Goal: Task Accomplishment & Management: Use online tool/utility

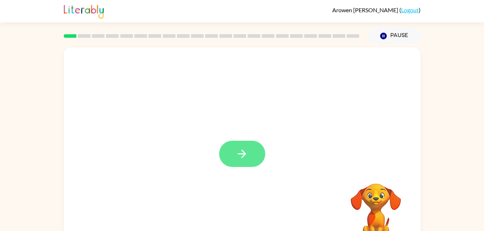
click at [246, 150] on icon "button" at bounding box center [242, 154] width 13 height 13
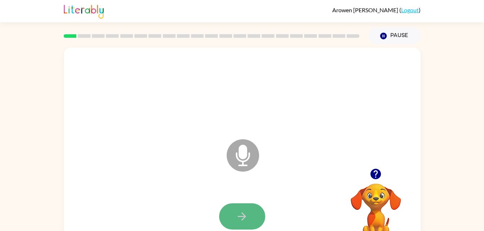
click at [246, 211] on icon "button" at bounding box center [242, 216] width 13 height 13
click at [244, 151] on icon "Microphone The Microphone is here when it is your turn to talk" at bounding box center [279, 165] width 108 height 54
click at [369, 178] on icon "button" at bounding box center [375, 174] width 13 height 13
click at [382, 174] on video "Your browser must support playing .mp4 files to use Literably. Please try using…" at bounding box center [376, 209] width 72 height 72
click at [371, 174] on video "Your browser must support playing .mp4 files to use Literably. Please try using…" at bounding box center [376, 209] width 72 height 72
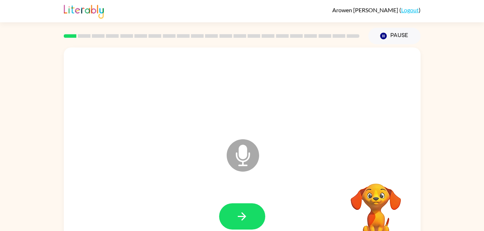
click at [255, 143] on icon "Microphone The Microphone is here when it is your turn to talk" at bounding box center [279, 165] width 108 height 54
click at [247, 155] on icon at bounding box center [243, 155] width 32 height 32
click at [240, 154] on icon "Microphone The Microphone is here when it is your turn to talk" at bounding box center [279, 165] width 108 height 54
click at [245, 154] on icon "Microphone The Microphone is here when it is your turn to talk" at bounding box center [279, 165] width 108 height 54
click at [249, 208] on button "button" at bounding box center [242, 217] width 46 height 26
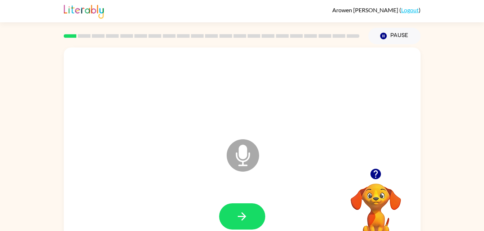
click at [86, 193] on div at bounding box center [242, 216] width 342 height 59
click at [244, 208] on button "button" at bounding box center [242, 217] width 46 height 26
click at [249, 159] on icon at bounding box center [243, 155] width 32 height 32
click at [238, 156] on icon at bounding box center [243, 155] width 32 height 32
click at [235, 153] on icon at bounding box center [243, 155] width 32 height 32
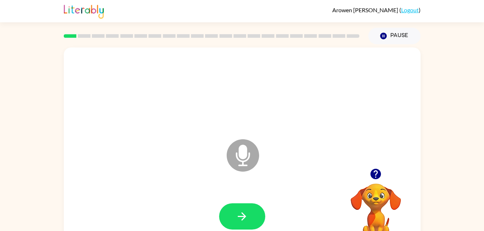
click at [246, 159] on icon at bounding box center [243, 155] width 32 height 32
click at [376, 173] on icon "button" at bounding box center [375, 174] width 10 height 10
click at [378, 168] on icon "button" at bounding box center [375, 174] width 13 height 13
click at [376, 177] on video "Your browser must support playing .mp4 files to use Literably. Please try using…" at bounding box center [376, 209] width 72 height 72
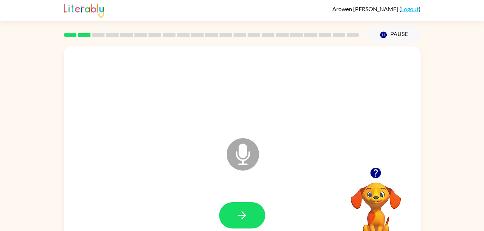
scroll to position [1, 0]
click at [244, 147] on icon "Microphone The Microphone is here when it is your turn to talk" at bounding box center [279, 164] width 108 height 54
click at [241, 157] on icon "Microphone The Microphone is here when it is your turn to talk" at bounding box center [279, 164] width 108 height 54
click at [237, 160] on icon at bounding box center [243, 155] width 32 height 32
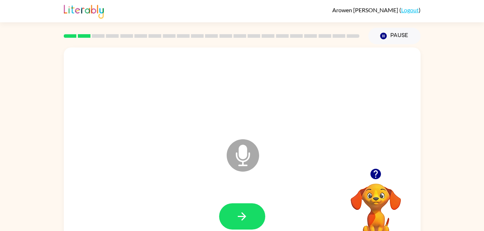
click at [239, 162] on icon at bounding box center [243, 155] width 32 height 32
click at [240, 169] on icon at bounding box center [243, 155] width 32 height 32
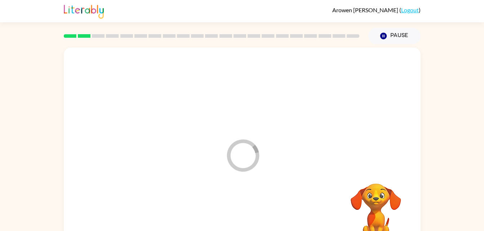
click at [253, 159] on icon "Loader Your response is being sent to our graders" at bounding box center [242, 155] width 43 height 43
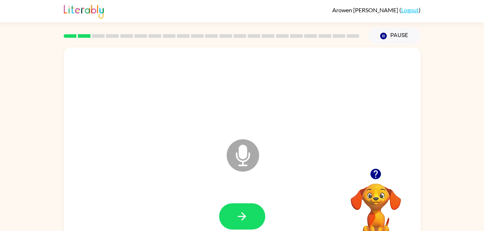
click at [243, 152] on icon "Microphone The Microphone is here when it is your turn to talk" at bounding box center [279, 165] width 108 height 54
click at [371, 175] on icon "button" at bounding box center [375, 174] width 10 height 10
click at [233, 152] on icon at bounding box center [243, 155] width 32 height 32
click at [248, 217] on icon "button" at bounding box center [242, 216] width 13 height 13
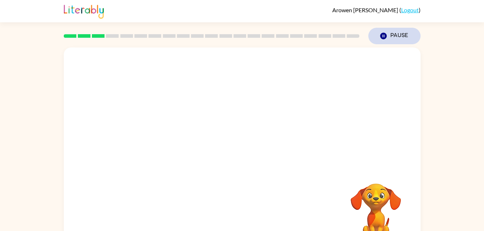
click at [408, 28] on button "Pause Pause" at bounding box center [394, 36] width 52 height 17
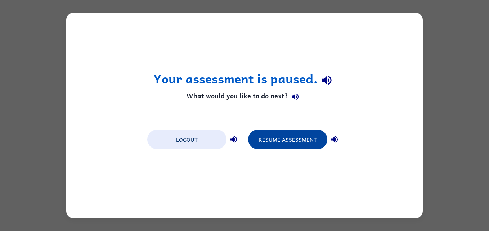
click at [290, 144] on button "Resume Assessment" at bounding box center [287, 139] width 79 height 19
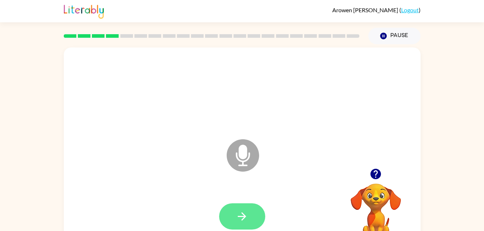
click at [251, 213] on button "button" at bounding box center [242, 217] width 46 height 26
click at [369, 174] on button "button" at bounding box center [375, 174] width 18 height 18
click at [243, 220] on icon "button" at bounding box center [242, 216] width 13 height 13
click at [235, 156] on icon at bounding box center [243, 155] width 32 height 32
click at [250, 215] on button "button" at bounding box center [242, 217] width 46 height 26
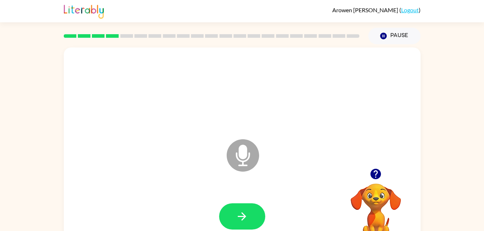
click at [405, 129] on div "Microphone The Microphone is here when it is your turn to talk" at bounding box center [242, 151] width 357 height 206
click at [238, 216] on icon "button" at bounding box center [242, 217] width 8 height 8
click at [250, 214] on button "button" at bounding box center [242, 217] width 46 height 26
click at [406, 121] on div "Microphone The Microphone is here when it is your turn to talk" at bounding box center [242, 151] width 357 height 206
click at [396, 111] on div at bounding box center [242, 91] width 342 height 59
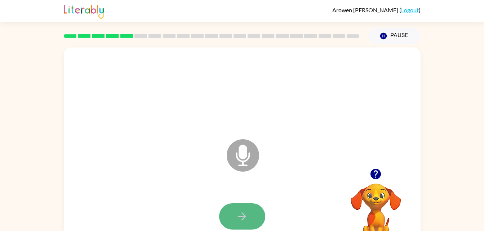
click at [241, 214] on icon "button" at bounding box center [242, 216] width 13 height 13
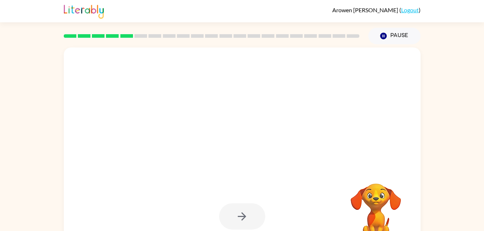
click at [242, 208] on div at bounding box center [242, 217] width 46 height 26
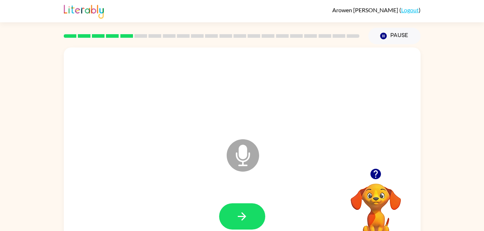
click at [405, 138] on div "Microphone The Microphone is here when it is your turn to talk" at bounding box center [242, 151] width 357 height 206
click at [244, 153] on icon "Microphone The Microphone is here when it is your turn to talk" at bounding box center [279, 165] width 108 height 54
click at [244, 158] on icon "Microphone The Microphone is here when it is your turn to talk" at bounding box center [279, 165] width 108 height 54
click at [393, 138] on div "Microphone The Microphone is here when it is your turn to talk" at bounding box center [242, 151] width 357 height 206
click at [404, 134] on div "Microphone The Microphone is here when it is your turn to talk" at bounding box center [242, 151] width 357 height 206
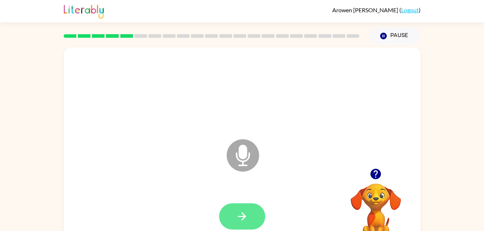
click at [238, 220] on icon "button" at bounding box center [242, 216] width 13 height 13
click at [375, 179] on icon "button" at bounding box center [375, 174] width 10 height 10
click at [242, 211] on icon "button" at bounding box center [242, 216] width 13 height 13
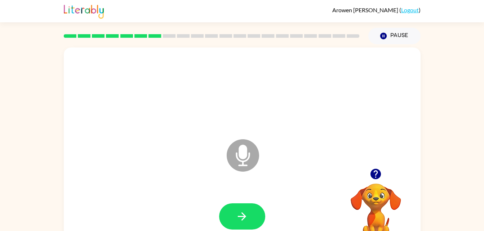
click at [404, 132] on div "Microphone The Microphone is here when it is your turn to talk" at bounding box center [242, 151] width 357 height 206
click at [242, 217] on icon "button" at bounding box center [242, 217] width 8 height 8
click at [371, 171] on icon "button" at bounding box center [375, 174] width 10 height 10
click at [246, 219] on icon "button" at bounding box center [242, 216] width 13 height 13
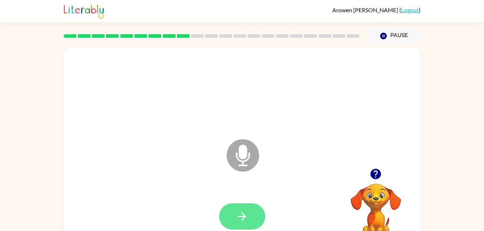
click at [247, 211] on icon "button" at bounding box center [242, 216] width 13 height 13
click at [245, 223] on button "button" at bounding box center [242, 217] width 46 height 26
click at [370, 168] on icon "button" at bounding box center [375, 174] width 13 height 13
click at [245, 215] on icon "button" at bounding box center [242, 216] width 13 height 13
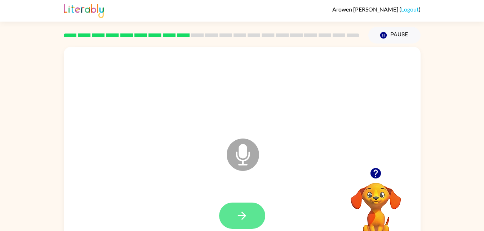
click at [239, 216] on icon "button" at bounding box center [242, 216] width 8 height 8
click at [371, 186] on video "Your browser must support playing .mp4 files to use Literably. Please try using…" at bounding box center [376, 208] width 72 height 72
click at [371, 182] on button "button" at bounding box center [375, 173] width 18 height 18
click at [419, 137] on div "Microphone The Microphone is here when it is your turn to talk" at bounding box center [242, 150] width 357 height 206
click at [242, 209] on button "button" at bounding box center [242, 216] width 46 height 26
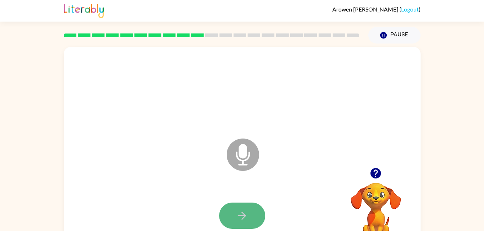
click at [251, 213] on button "button" at bounding box center [242, 216] width 46 height 26
click at [244, 218] on icon "button" at bounding box center [242, 216] width 13 height 13
click at [250, 219] on button "button" at bounding box center [242, 216] width 46 height 26
click at [245, 211] on icon "button" at bounding box center [242, 216] width 13 height 13
click at [232, 219] on button "button" at bounding box center [242, 216] width 46 height 26
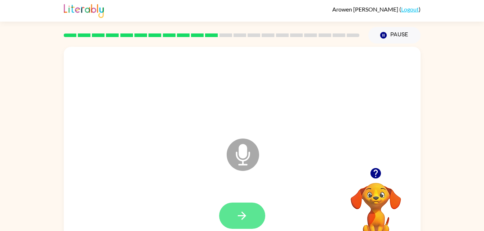
click at [245, 216] on icon "button" at bounding box center [242, 216] width 8 height 8
click at [233, 208] on button "button" at bounding box center [242, 216] width 46 height 26
click at [246, 199] on div at bounding box center [242, 216] width 342 height 59
click at [240, 212] on icon "button" at bounding box center [242, 216] width 13 height 13
click at [238, 206] on button "button" at bounding box center [242, 216] width 46 height 26
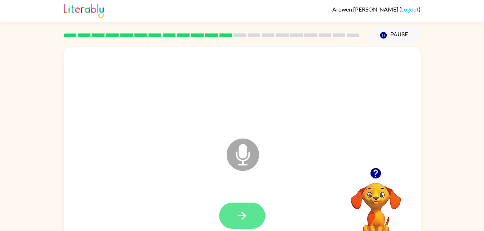
click at [243, 219] on icon "button" at bounding box center [242, 216] width 13 height 13
click at [243, 207] on button "button" at bounding box center [242, 216] width 46 height 26
click at [244, 204] on button "button" at bounding box center [242, 216] width 46 height 26
click at [244, 220] on icon "button" at bounding box center [242, 216] width 13 height 13
click at [245, 219] on icon "button" at bounding box center [242, 216] width 13 height 13
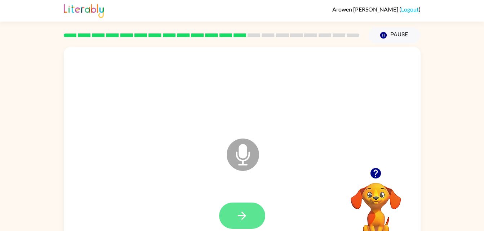
click at [238, 221] on icon "button" at bounding box center [242, 216] width 13 height 13
click at [373, 167] on icon "button" at bounding box center [375, 173] width 13 height 13
click at [254, 207] on button "button" at bounding box center [242, 216] width 46 height 26
click at [242, 209] on button "button" at bounding box center [242, 216] width 46 height 26
click at [249, 223] on button "button" at bounding box center [242, 216] width 46 height 26
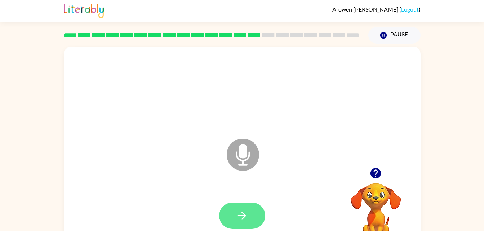
click at [244, 217] on icon "button" at bounding box center [242, 216] width 8 height 8
click at [250, 219] on button "button" at bounding box center [242, 216] width 46 height 26
click at [242, 212] on icon "button" at bounding box center [242, 216] width 13 height 13
click at [238, 210] on icon "button" at bounding box center [242, 216] width 13 height 13
click at [241, 213] on icon "button" at bounding box center [242, 216] width 13 height 13
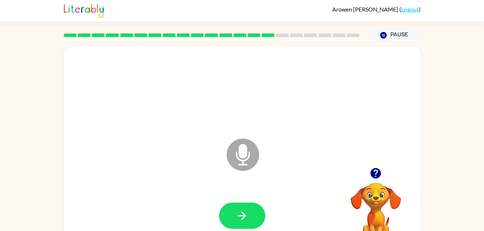
scroll to position [0, 0]
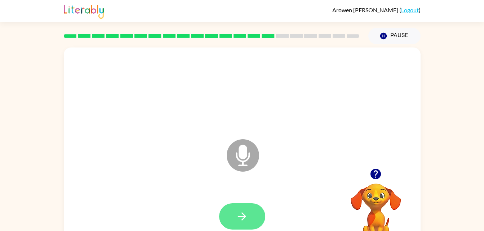
click at [247, 213] on icon "button" at bounding box center [242, 216] width 13 height 13
click at [232, 209] on button "button" at bounding box center [242, 217] width 46 height 26
click at [252, 220] on button "button" at bounding box center [242, 217] width 46 height 26
click at [245, 213] on icon "button" at bounding box center [242, 216] width 13 height 13
click at [245, 214] on icon "button" at bounding box center [242, 216] width 13 height 13
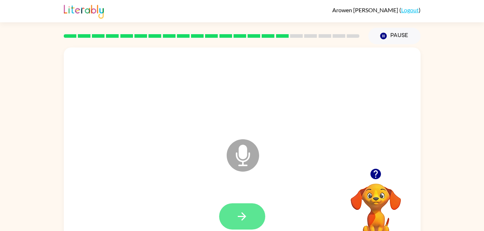
click at [251, 217] on button "button" at bounding box center [242, 217] width 46 height 26
click at [242, 207] on button "button" at bounding box center [242, 217] width 46 height 26
click at [245, 214] on icon "button" at bounding box center [242, 216] width 13 height 13
click at [240, 206] on button "button" at bounding box center [242, 217] width 46 height 26
click at [254, 218] on button "button" at bounding box center [242, 217] width 46 height 26
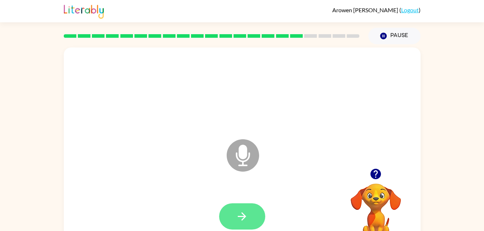
click at [246, 216] on icon "button" at bounding box center [242, 216] width 13 height 13
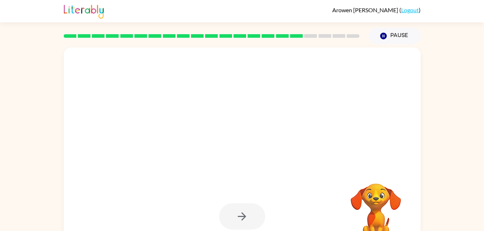
click at [247, 215] on div at bounding box center [242, 217] width 46 height 26
click at [237, 204] on div at bounding box center [242, 217] width 46 height 26
click at [380, 209] on video "Your browser must support playing .mp4 files to use Literably. Please try using…" at bounding box center [376, 209] width 72 height 72
click at [378, 205] on video "Your browser must support playing .mp4 files to use Literably. Please try using…" at bounding box center [376, 209] width 72 height 72
click at [374, 207] on video "Your browser must support playing .mp4 files to use Literably. Please try using…" at bounding box center [376, 209] width 72 height 72
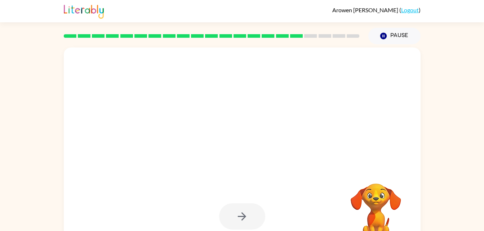
click at [358, 214] on video "Your browser must support playing .mp4 files to use Literably. Please try using…" at bounding box center [376, 209] width 72 height 72
click at [367, 196] on video "Your browser must support playing .mp4 files to use Literably. Please try using…" at bounding box center [376, 209] width 72 height 72
click at [362, 198] on video "Your browser must support playing .mp4 files to use Literably. Please try using…" at bounding box center [376, 209] width 72 height 72
click at [371, 195] on video "Your browser must support playing .mp4 files to use Literably. Please try using…" at bounding box center [376, 209] width 72 height 72
click at [370, 195] on video "Your browser must support playing .mp4 files to use Literably. Please try using…" at bounding box center [376, 209] width 72 height 72
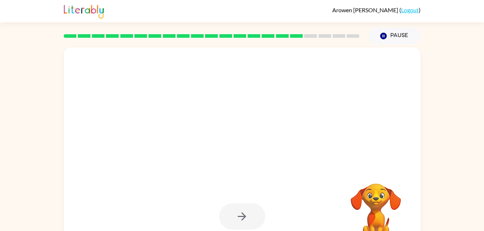
click at [377, 204] on video "Your browser must support playing .mp4 files to use Literably. Please try using…" at bounding box center [376, 209] width 72 height 72
click at [381, 213] on video "Your browser must support playing .mp4 files to use Literably. Please try using…" at bounding box center [376, 209] width 72 height 72
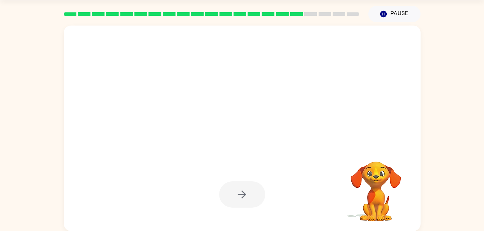
click at [241, 186] on div at bounding box center [242, 195] width 46 height 26
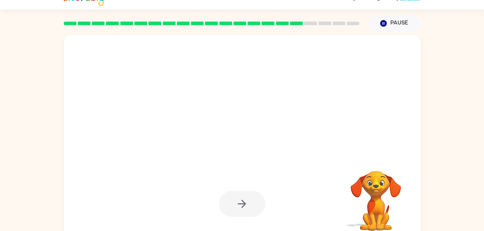
click at [280, 195] on div at bounding box center [242, 204] width 342 height 59
click at [242, 205] on div at bounding box center [242, 204] width 46 height 26
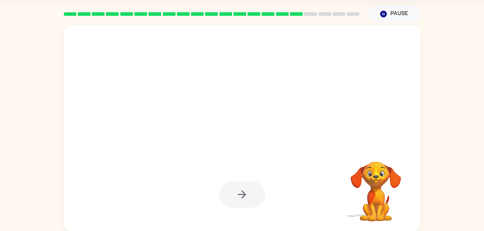
scroll to position [0, 0]
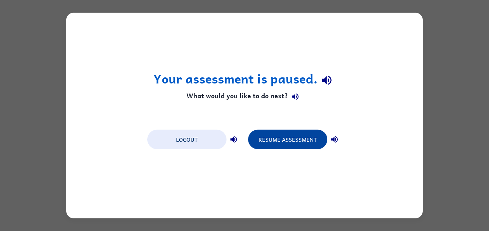
click at [305, 138] on button "Resume Assessment" at bounding box center [287, 139] width 79 height 19
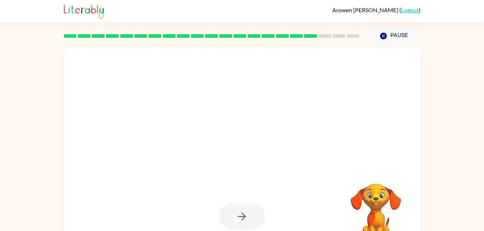
click at [376, 224] on video "Your browser must support playing .mp4 files to use Literably. Please try using…" at bounding box center [376, 209] width 72 height 72
click at [376, 210] on video "Your browser must support playing .mp4 files to use Literably. Please try using…" at bounding box center [376, 209] width 72 height 72
click at [379, 209] on video "Your browser must support playing .mp4 files to use Literably. Please try using…" at bounding box center [376, 209] width 72 height 72
click at [388, 35] on button "Pause Pause" at bounding box center [394, 36] width 52 height 17
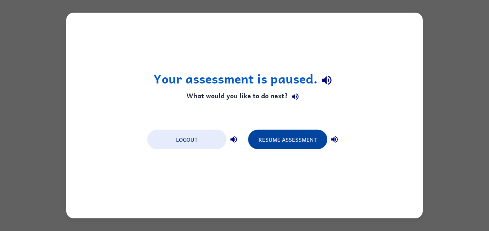
click at [277, 148] on button "Resume Assessment" at bounding box center [287, 139] width 79 height 19
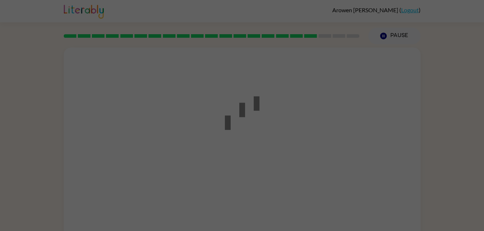
click at [286, 138] on div at bounding box center [242, 115] width 484 height 231
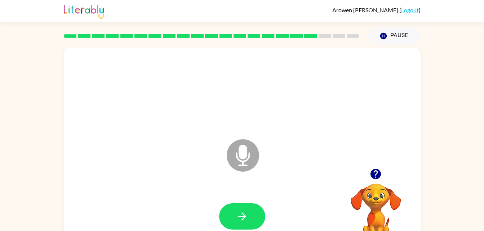
click at [377, 181] on button "button" at bounding box center [375, 174] width 18 height 18
click at [242, 214] on icon "button" at bounding box center [242, 217] width 8 height 8
click at [239, 214] on icon "button" at bounding box center [242, 216] width 13 height 13
click at [242, 210] on icon "button" at bounding box center [242, 216] width 13 height 13
click at [244, 210] on icon "button" at bounding box center [242, 216] width 13 height 13
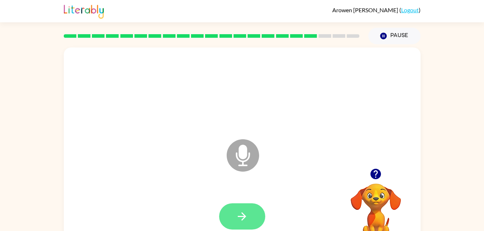
click at [240, 214] on icon "button" at bounding box center [242, 216] width 13 height 13
click at [247, 225] on button "button" at bounding box center [242, 217] width 46 height 26
click at [246, 212] on icon "button" at bounding box center [242, 216] width 13 height 13
click at [245, 212] on icon "button" at bounding box center [242, 216] width 13 height 13
click at [240, 213] on icon "button" at bounding box center [242, 216] width 13 height 13
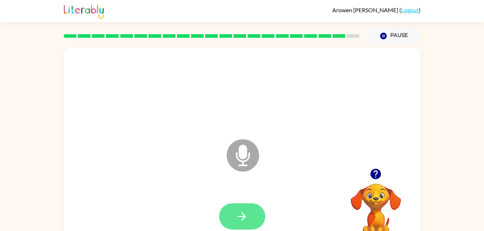
click at [249, 220] on button "button" at bounding box center [242, 217] width 46 height 26
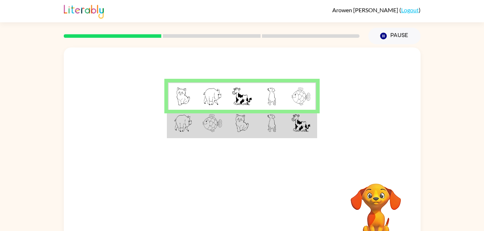
click at [201, 115] on td at bounding box center [212, 124] width 30 height 28
click at [237, 126] on img at bounding box center [242, 123] width 14 height 18
click at [227, 127] on td at bounding box center [242, 124] width 30 height 28
click at [226, 132] on td at bounding box center [212, 124] width 30 height 28
click at [231, 130] on td at bounding box center [242, 124] width 30 height 28
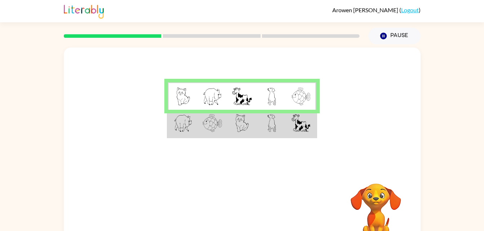
click at [230, 130] on td at bounding box center [242, 124] width 30 height 28
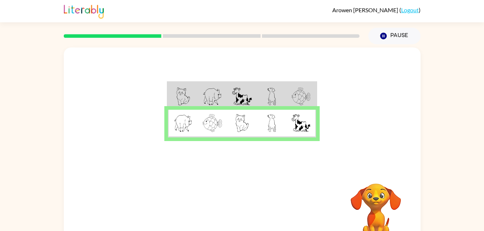
click at [235, 130] on td at bounding box center [242, 124] width 30 height 28
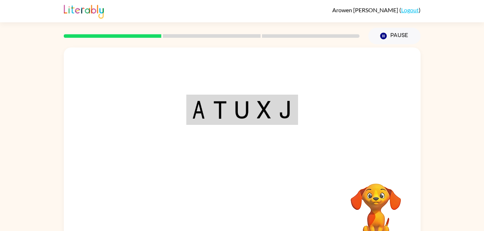
click at [240, 211] on div "Your browser must support playing .mp4 files to use Literably. Please try using…" at bounding box center [242, 151] width 357 height 206
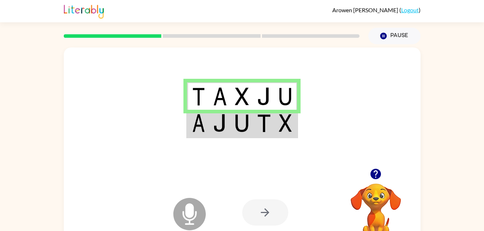
click at [191, 204] on icon "Microphone The Microphone is here when it is your turn to talk" at bounding box center [225, 223] width 108 height 54
click at [264, 211] on div at bounding box center [265, 213] width 46 height 26
click at [263, 207] on div at bounding box center [265, 213] width 46 height 26
click at [271, 202] on div at bounding box center [265, 213] width 46 height 26
click at [267, 210] on div at bounding box center [265, 213] width 46 height 26
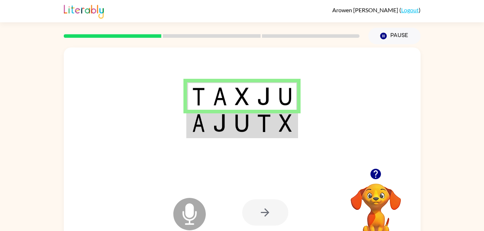
click at [259, 124] on img at bounding box center [264, 123] width 14 height 18
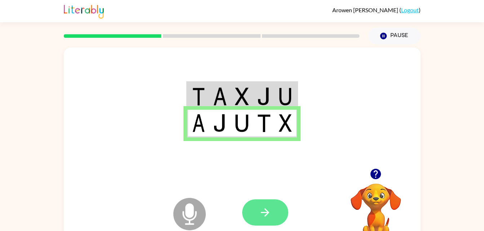
click at [267, 216] on icon "button" at bounding box center [265, 212] width 13 height 13
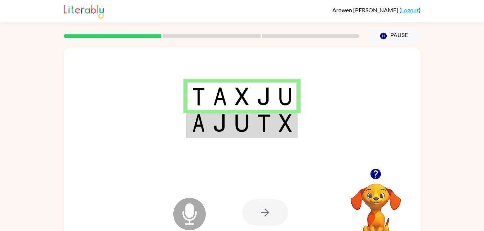
click at [263, 213] on div at bounding box center [265, 213] width 46 height 26
click at [258, 205] on div at bounding box center [265, 213] width 46 height 26
click at [187, 210] on icon "Microphone The Microphone is here when it is your turn to talk" at bounding box center [225, 223] width 108 height 54
click at [193, 210] on icon "Microphone The Microphone is here when it is your turn to talk" at bounding box center [225, 223] width 108 height 54
click at [196, 221] on icon at bounding box center [189, 214] width 32 height 32
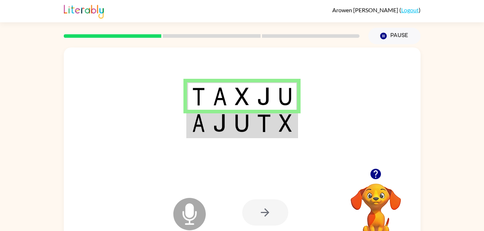
click at [200, 210] on icon at bounding box center [189, 214] width 32 height 32
click at [200, 205] on icon at bounding box center [189, 214] width 32 height 32
click at [373, 184] on video "Your browser must support playing .mp4 files to use Literably. Please try using…" at bounding box center [376, 209] width 72 height 72
click at [374, 178] on icon "button" at bounding box center [375, 174] width 10 height 10
click at [193, 210] on icon "Microphone The Microphone is here when it is your turn to talk" at bounding box center [225, 223] width 108 height 54
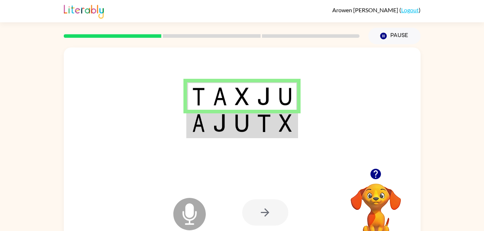
click at [201, 204] on icon at bounding box center [189, 214] width 32 height 32
click at [268, 220] on div at bounding box center [265, 213] width 46 height 26
click at [273, 209] on div at bounding box center [265, 213] width 46 height 26
click at [273, 208] on div at bounding box center [265, 213] width 46 height 26
click at [268, 213] on div at bounding box center [265, 213] width 46 height 26
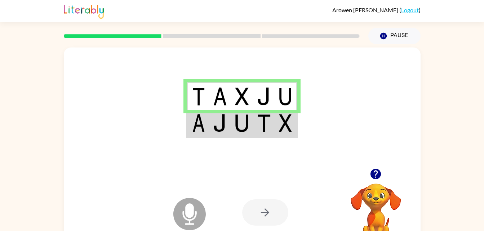
click at [277, 210] on div at bounding box center [265, 213] width 46 height 26
click at [273, 215] on div at bounding box center [265, 213] width 46 height 26
click at [269, 210] on div at bounding box center [265, 213] width 46 height 26
click at [271, 209] on div at bounding box center [265, 213] width 46 height 26
click at [271, 211] on div at bounding box center [265, 213] width 46 height 26
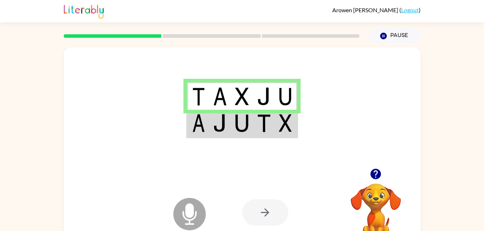
click at [272, 209] on div at bounding box center [265, 213] width 46 height 26
click at [262, 215] on div at bounding box center [265, 213] width 46 height 26
click at [264, 209] on div at bounding box center [265, 213] width 46 height 26
click at [273, 209] on div at bounding box center [265, 213] width 46 height 26
click at [268, 212] on div at bounding box center [265, 213] width 46 height 26
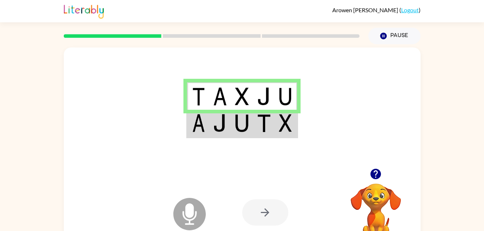
click at [276, 202] on div at bounding box center [265, 213] width 46 height 26
click at [268, 219] on div at bounding box center [265, 213] width 46 height 26
click at [274, 213] on div at bounding box center [265, 213] width 46 height 26
click at [270, 221] on div at bounding box center [265, 213] width 46 height 26
click at [263, 220] on div at bounding box center [265, 213] width 46 height 26
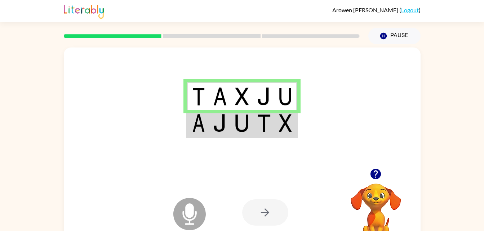
click at [271, 211] on div at bounding box center [265, 213] width 46 height 26
click at [265, 222] on div at bounding box center [265, 213] width 46 height 26
click at [270, 221] on div at bounding box center [265, 213] width 46 height 26
click at [273, 215] on div at bounding box center [265, 213] width 46 height 26
click at [271, 213] on div at bounding box center [265, 213] width 46 height 26
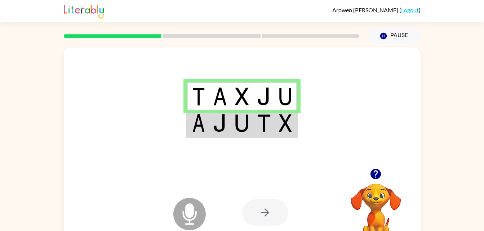
click at [276, 208] on div at bounding box center [265, 213] width 46 height 26
click at [276, 209] on div at bounding box center [265, 213] width 46 height 26
click at [279, 210] on div at bounding box center [265, 213] width 46 height 26
click at [278, 218] on div at bounding box center [265, 213] width 46 height 26
click at [286, 211] on div at bounding box center [265, 213] width 46 height 26
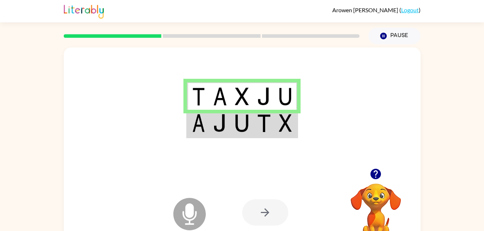
click at [286, 207] on div at bounding box center [265, 213] width 46 height 26
click at [285, 212] on div at bounding box center [265, 213] width 46 height 26
click at [276, 220] on div at bounding box center [265, 213] width 46 height 26
click at [276, 214] on div at bounding box center [265, 213] width 46 height 26
click at [265, 221] on div at bounding box center [265, 213] width 46 height 26
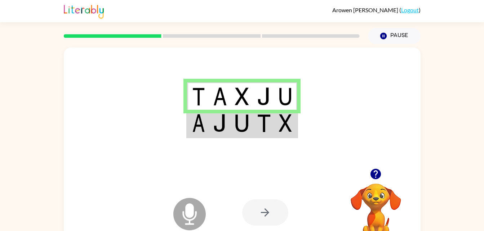
click at [266, 218] on div at bounding box center [265, 213] width 46 height 26
click at [263, 223] on div at bounding box center [265, 213] width 46 height 26
click at [265, 220] on div at bounding box center [265, 213] width 46 height 26
click at [268, 216] on div at bounding box center [265, 213] width 46 height 26
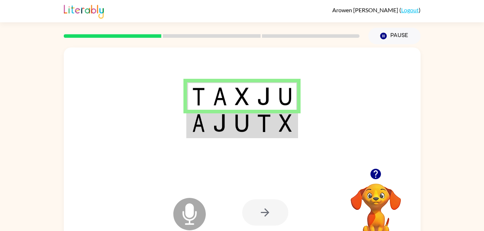
click at [269, 216] on div at bounding box center [265, 213] width 46 height 26
click at [271, 212] on div at bounding box center [265, 213] width 46 height 26
click at [272, 211] on div at bounding box center [265, 213] width 46 height 26
click at [272, 210] on div at bounding box center [265, 213] width 46 height 26
click at [278, 205] on div at bounding box center [265, 213] width 46 height 26
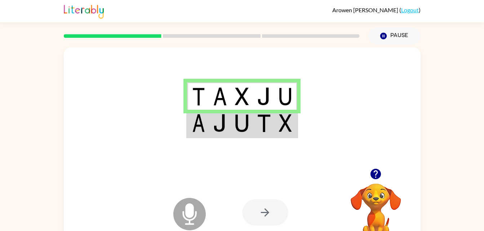
click at [281, 206] on div at bounding box center [265, 213] width 46 height 26
click at [277, 212] on div at bounding box center [265, 213] width 46 height 26
click at [272, 212] on div at bounding box center [265, 213] width 46 height 26
click at [273, 209] on div at bounding box center [265, 213] width 46 height 26
click at [270, 217] on div at bounding box center [265, 213] width 46 height 26
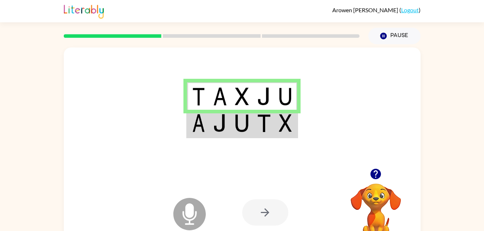
click at [287, 194] on div at bounding box center [295, 212] width 106 height 81
click at [271, 215] on div at bounding box center [265, 213] width 46 height 26
click at [273, 215] on div at bounding box center [265, 213] width 46 height 26
click at [281, 207] on div at bounding box center [265, 213] width 46 height 26
click at [272, 217] on div at bounding box center [265, 213] width 46 height 26
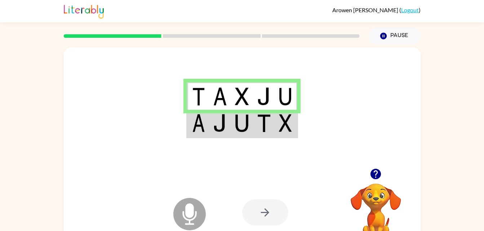
click at [266, 217] on div at bounding box center [265, 213] width 46 height 26
click at [272, 217] on div at bounding box center [265, 213] width 46 height 26
click at [264, 132] on img at bounding box center [264, 123] width 14 height 18
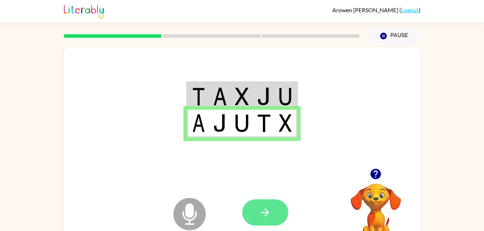
click at [273, 219] on button "button" at bounding box center [265, 213] width 46 height 26
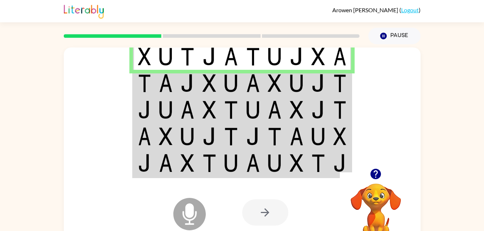
click at [195, 77] on td at bounding box center [188, 83] width 22 height 27
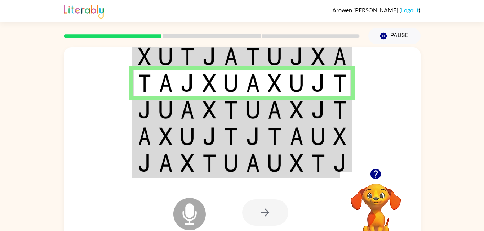
click at [258, 54] on img at bounding box center [253, 57] width 14 height 18
click at [173, 58] on td at bounding box center [166, 57] width 22 height 28
click at [170, 71] on td at bounding box center [166, 83] width 22 height 27
click at [161, 59] on img at bounding box center [166, 57] width 14 height 18
click at [151, 62] on td at bounding box center [144, 57] width 22 height 28
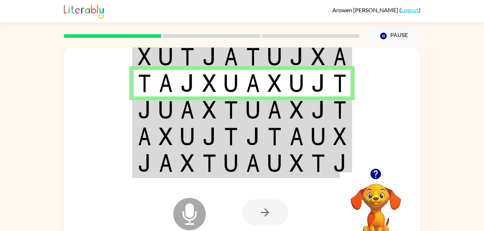
click at [148, 62] on img at bounding box center [144, 57] width 13 height 18
click at [159, 59] on img at bounding box center [166, 57] width 14 height 18
click at [188, 116] on img at bounding box center [187, 110] width 14 height 18
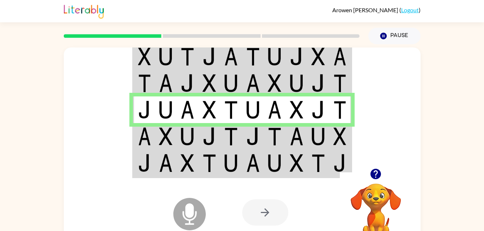
click at [179, 66] on td at bounding box center [188, 57] width 22 height 28
click at [187, 57] on img at bounding box center [187, 57] width 14 height 18
click at [195, 54] on td at bounding box center [188, 57] width 22 height 28
click at [197, 61] on td at bounding box center [188, 57] width 22 height 28
click at [158, 149] on td at bounding box center [166, 136] width 22 height 27
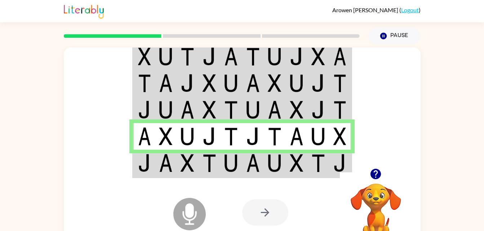
click at [199, 171] on td at bounding box center [209, 164] width 22 height 28
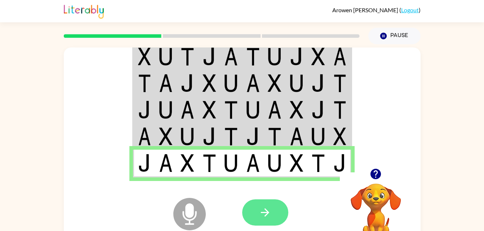
click at [248, 206] on button "button" at bounding box center [265, 213] width 46 height 26
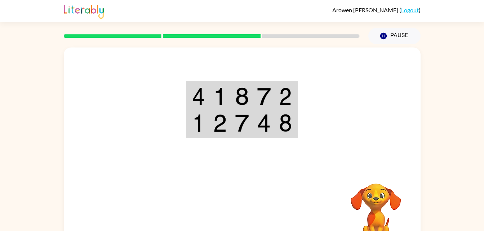
click at [253, 94] on td at bounding box center [242, 96] width 22 height 28
click at [261, 96] on img at bounding box center [264, 97] width 14 height 18
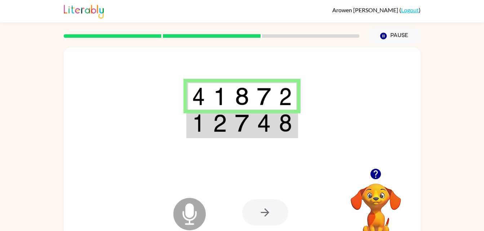
click at [270, 99] on img at bounding box center [264, 97] width 14 height 18
click at [274, 99] on td at bounding box center [264, 96] width 22 height 28
click at [228, 125] on td at bounding box center [220, 124] width 22 height 28
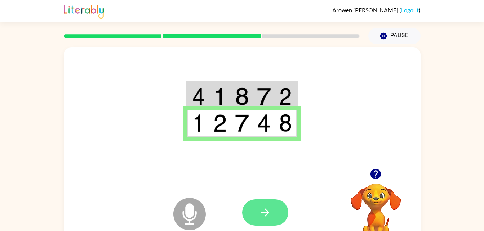
click at [262, 202] on button "button" at bounding box center [265, 213] width 46 height 26
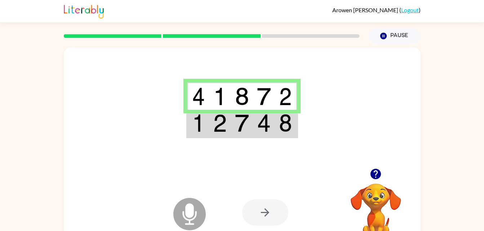
click at [240, 129] on img at bounding box center [242, 123] width 14 height 18
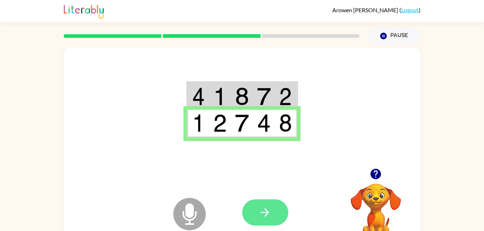
click at [277, 205] on button "button" at bounding box center [265, 213] width 46 height 26
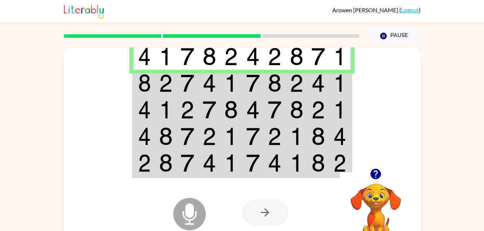
click at [165, 87] on img at bounding box center [166, 83] width 14 height 18
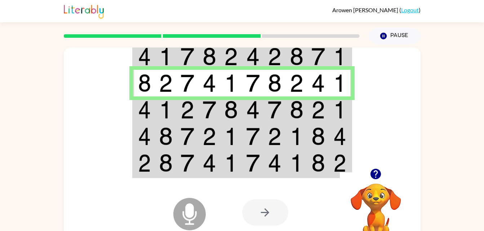
click at [159, 120] on td at bounding box center [166, 110] width 22 height 27
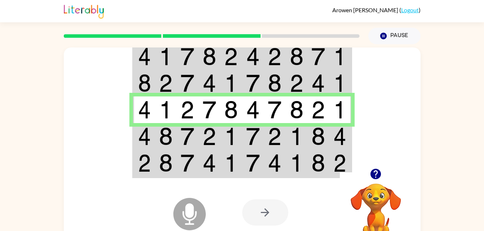
click at [165, 139] on img at bounding box center [166, 137] width 14 height 18
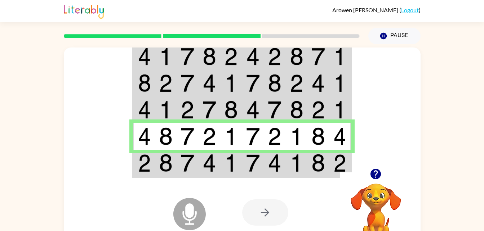
click at [173, 166] on td at bounding box center [166, 164] width 22 height 28
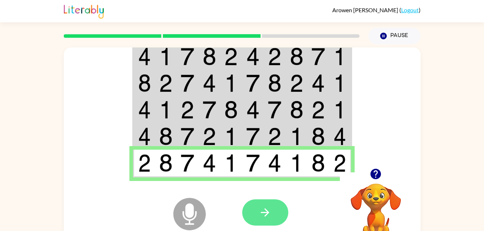
click at [282, 214] on button "button" at bounding box center [265, 213] width 46 height 26
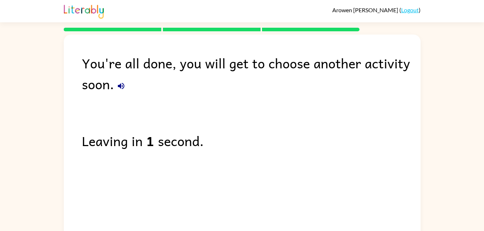
click at [127, 83] on button "button" at bounding box center [121, 86] width 14 height 14
click at [118, 82] on icon "button" at bounding box center [121, 86] width 9 height 9
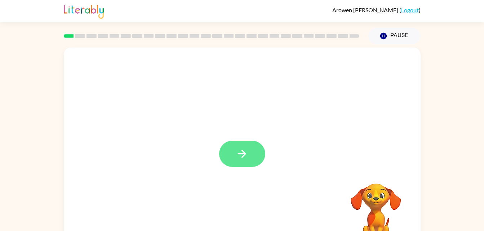
click at [232, 162] on button "button" at bounding box center [242, 154] width 46 height 26
click at [227, 148] on div at bounding box center [225, 138] width 308 height 26
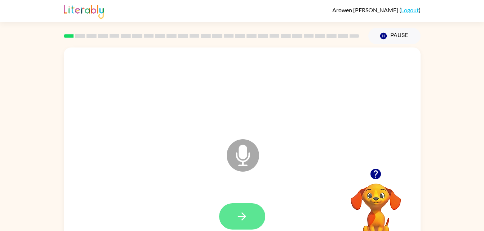
click at [246, 205] on button "button" at bounding box center [242, 217] width 46 height 26
click at [230, 151] on icon at bounding box center [243, 155] width 32 height 32
click at [252, 213] on button "button" at bounding box center [242, 217] width 46 height 26
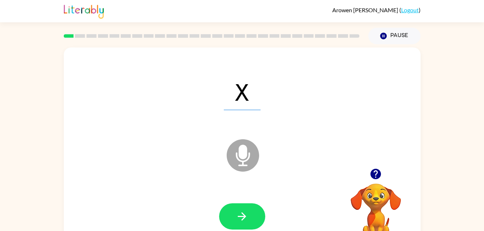
click at [378, 183] on div at bounding box center [376, 174] width 72 height 18
click at [369, 176] on button "button" at bounding box center [375, 174] width 18 height 18
click at [376, 176] on video "Your browser must support playing .mp4 files to use Literably. Please try using…" at bounding box center [376, 209] width 72 height 72
click at [241, 206] on button "button" at bounding box center [242, 217] width 46 height 26
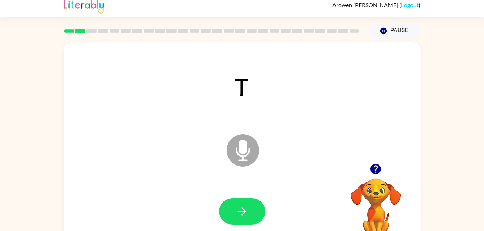
scroll to position [21, 0]
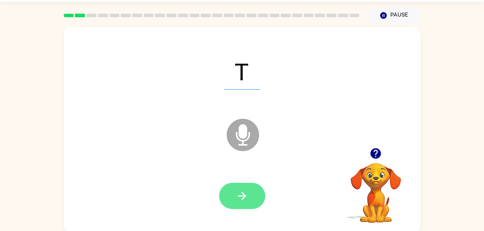
click at [240, 195] on icon "button" at bounding box center [242, 196] width 13 height 13
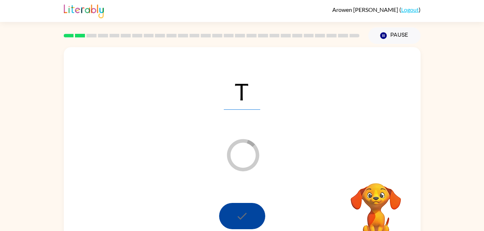
scroll to position [22, 0]
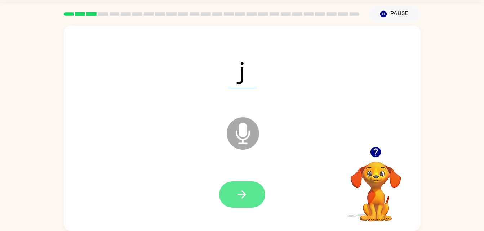
click at [259, 189] on button "button" at bounding box center [242, 195] width 46 height 26
click at [248, 192] on button "button" at bounding box center [242, 195] width 46 height 26
click at [260, 187] on button "button" at bounding box center [242, 195] width 46 height 26
click at [246, 186] on button "button" at bounding box center [242, 195] width 46 height 26
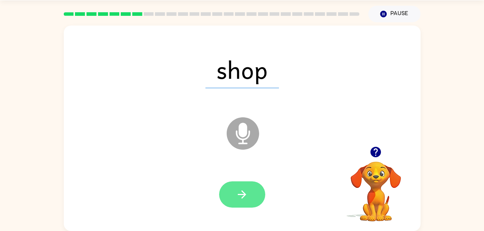
click at [251, 192] on button "button" at bounding box center [242, 195] width 46 height 26
click at [238, 200] on icon "button" at bounding box center [242, 194] width 13 height 13
click at [245, 192] on icon "button" at bounding box center [242, 194] width 13 height 13
click at [249, 190] on button "button" at bounding box center [242, 195] width 46 height 26
click at [249, 196] on button "button" at bounding box center [242, 195] width 46 height 26
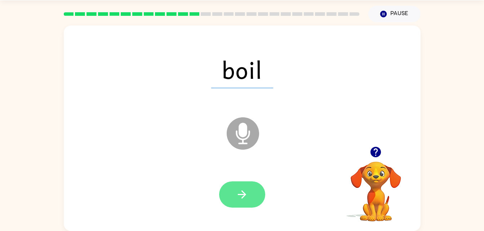
click at [245, 200] on icon "button" at bounding box center [242, 194] width 13 height 13
click at [245, 196] on icon "button" at bounding box center [242, 195] width 8 height 8
click at [240, 193] on icon "button" at bounding box center [242, 194] width 13 height 13
click at [249, 192] on button "button" at bounding box center [242, 195] width 46 height 26
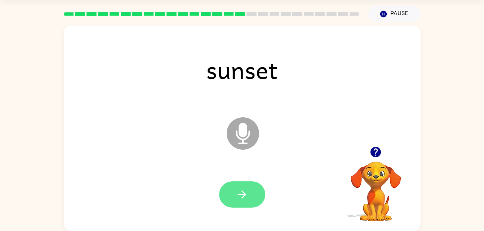
click at [244, 185] on button "button" at bounding box center [242, 195] width 46 height 26
click at [259, 194] on button "button" at bounding box center [242, 195] width 46 height 26
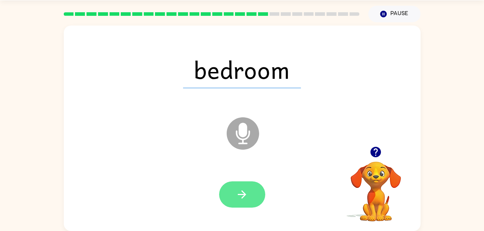
click at [242, 194] on icon "button" at bounding box center [242, 195] width 8 height 8
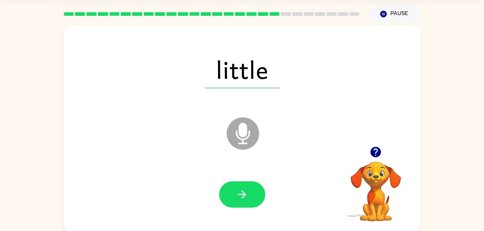
click at [264, 24] on div at bounding box center [211, 13] width 304 height 25
click at [272, 114] on div "Microphone The Microphone is here when it is your turn to talk" at bounding box center [225, 116] width 308 height 26
click at [292, 112] on div "Microphone The Microphone is here when it is your turn to talk" at bounding box center [225, 116] width 308 height 26
click at [372, 118] on div "Microphone The Microphone is here when it is your turn to talk" at bounding box center [225, 116] width 308 height 26
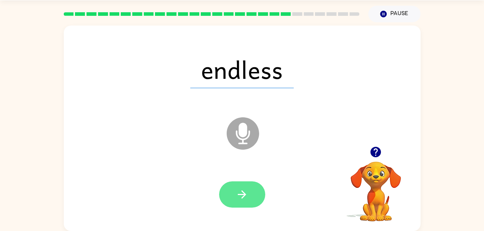
click at [247, 192] on icon "button" at bounding box center [242, 194] width 13 height 13
click at [249, 195] on button "button" at bounding box center [242, 195] width 46 height 26
click at [256, 193] on button "button" at bounding box center [242, 195] width 46 height 26
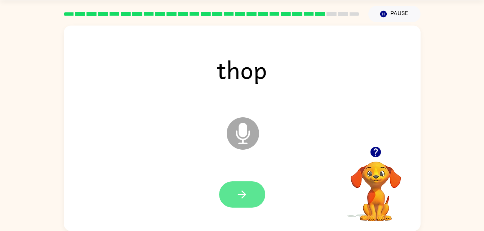
click at [237, 195] on icon "button" at bounding box center [242, 194] width 13 height 13
click at [248, 197] on icon "button" at bounding box center [242, 194] width 13 height 13
click at [255, 201] on button "button" at bounding box center [242, 195] width 46 height 26
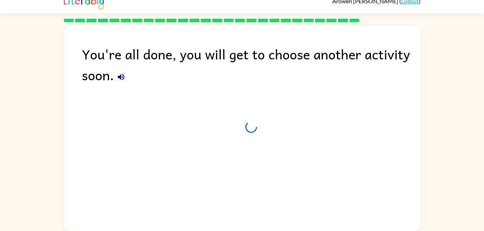
scroll to position [9, 0]
